Goal: Task Accomplishment & Management: Complete application form

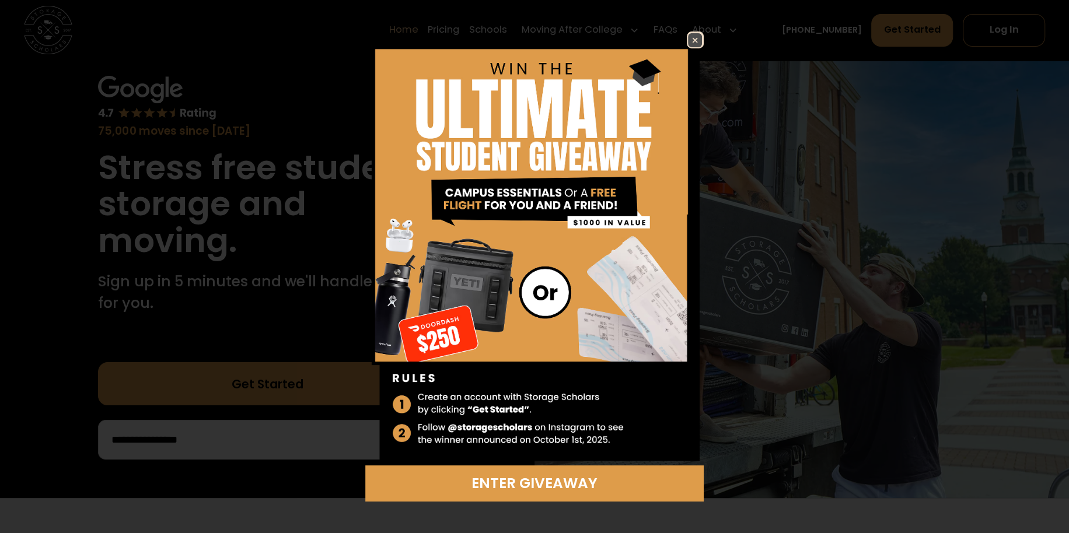
scroll to position [58, 0]
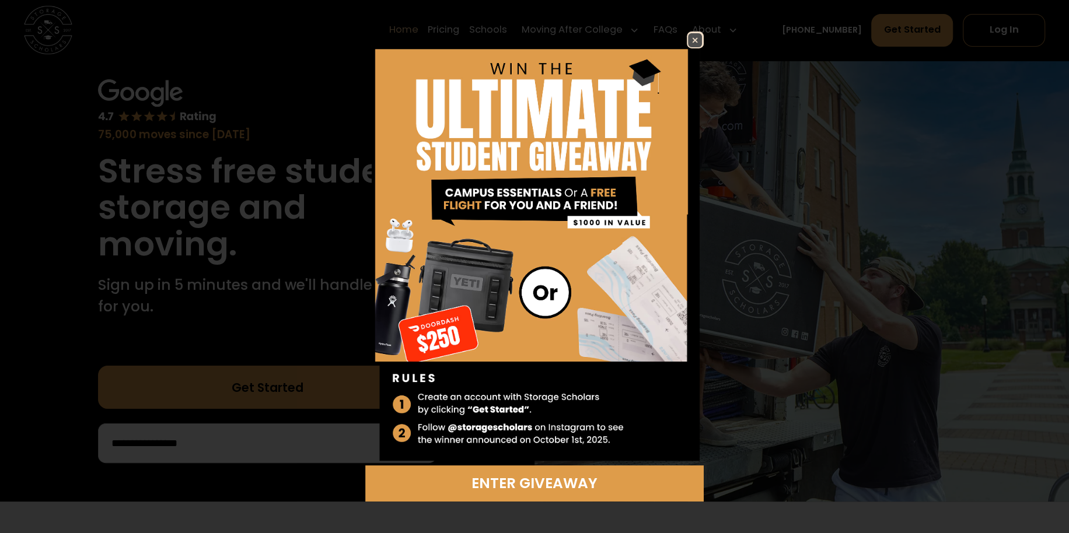
click at [696, 41] on img at bounding box center [695, 40] width 14 height 14
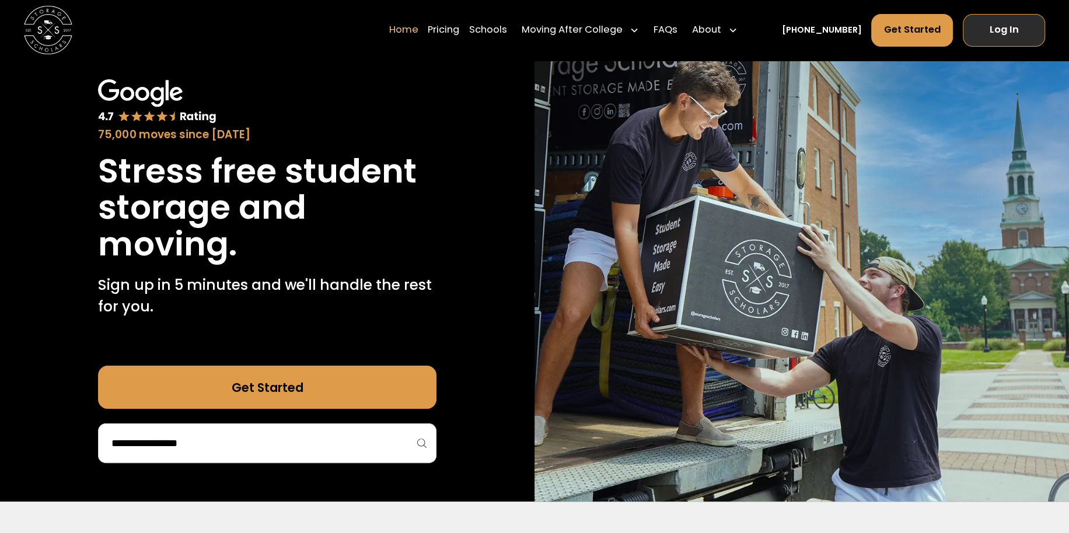
click at [1003, 30] on link "Log In" at bounding box center [1003, 30] width 82 height 33
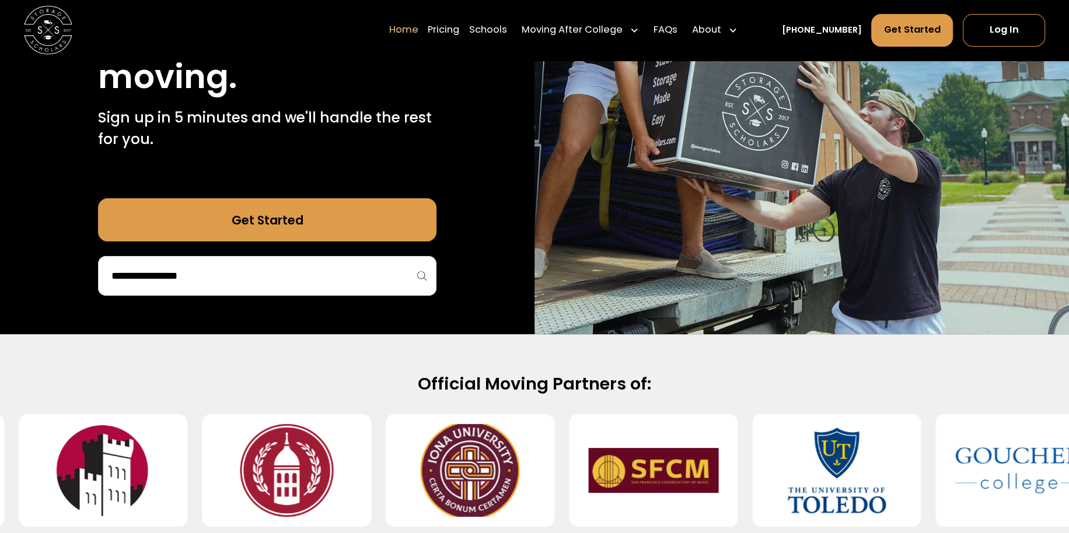
scroll to position [233, 0]
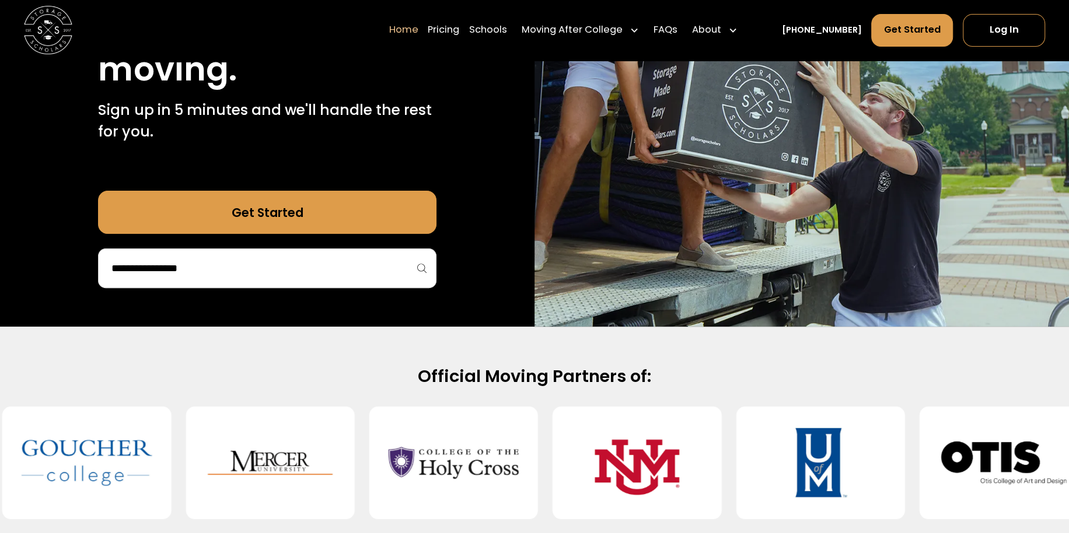
click at [261, 212] on link "Get Started" at bounding box center [267, 212] width 338 height 43
